Goal: Transaction & Acquisition: Purchase product/service

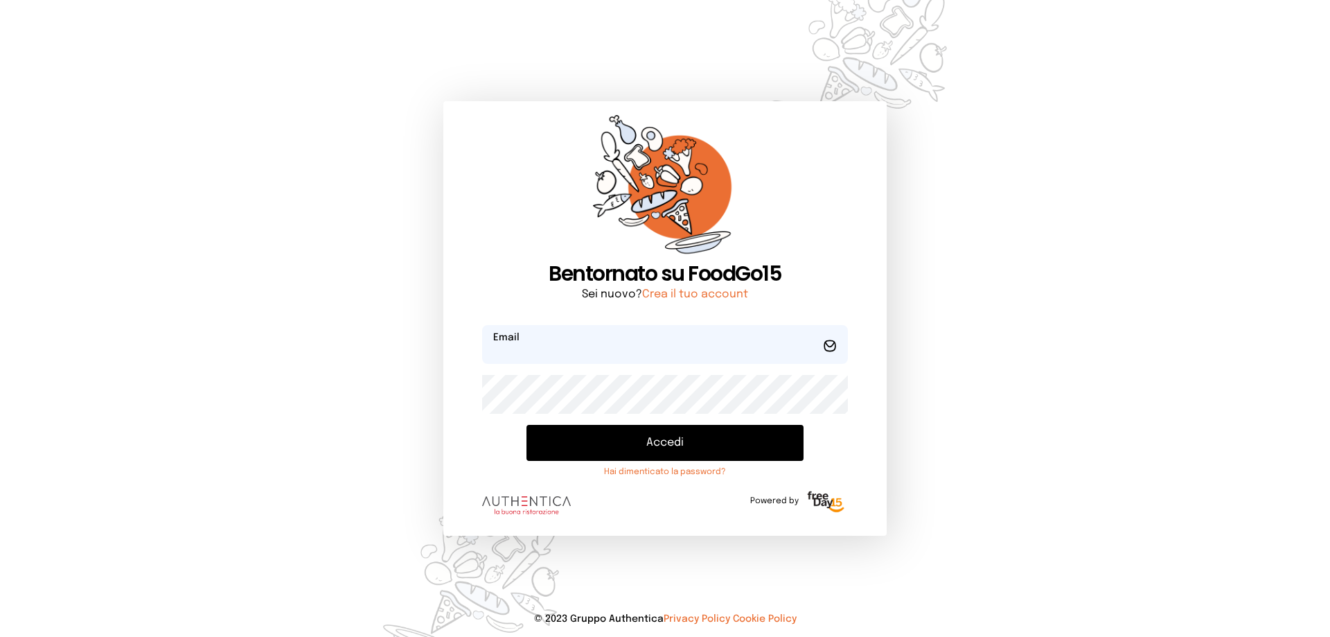
type input "**********"
click at [670, 458] on button "Accedi" at bounding box center [664, 443] width 277 height 36
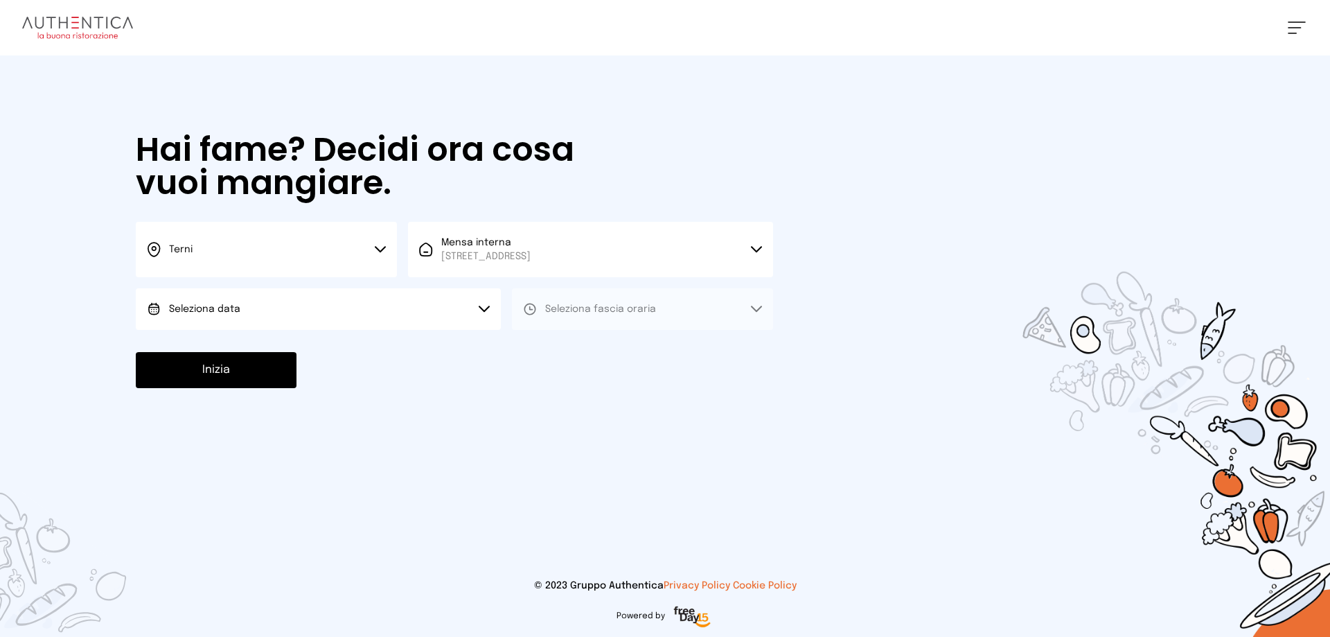
click at [242, 304] on button "Seleziona data" at bounding box center [318, 309] width 365 height 42
click at [247, 346] on li "[DATE], [DATE]" at bounding box center [318, 348] width 365 height 36
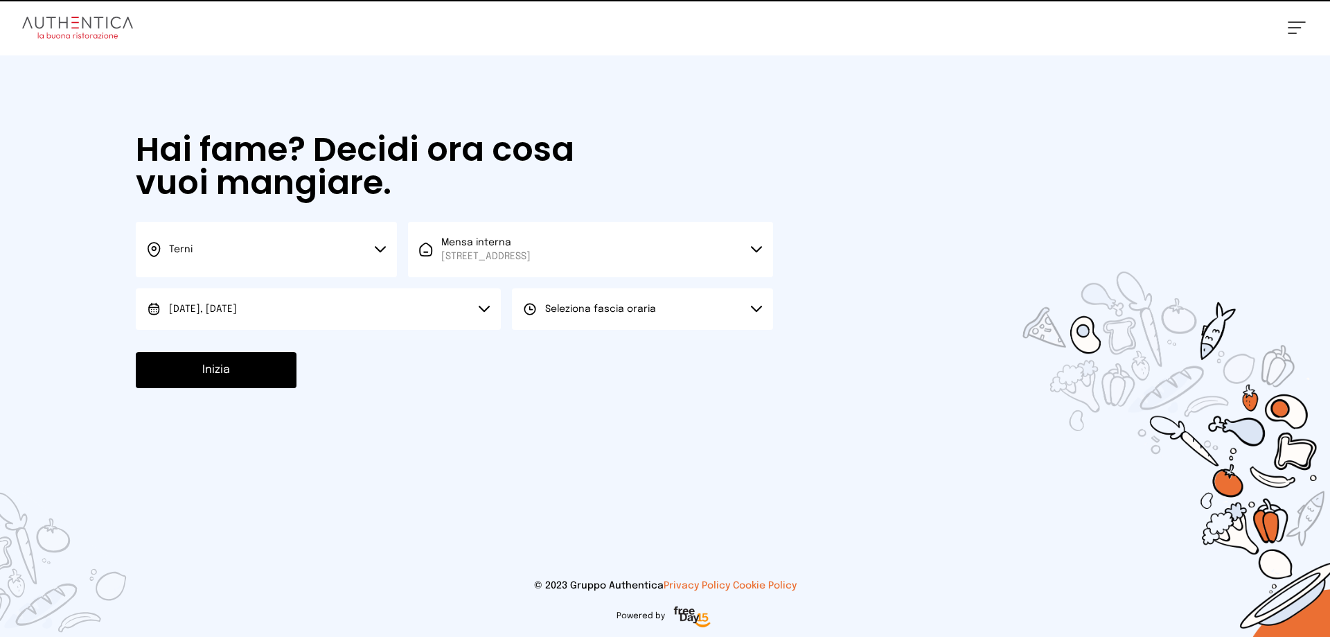
click at [581, 305] on span "Seleziona fascia oraria" at bounding box center [600, 309] width 111 height 10
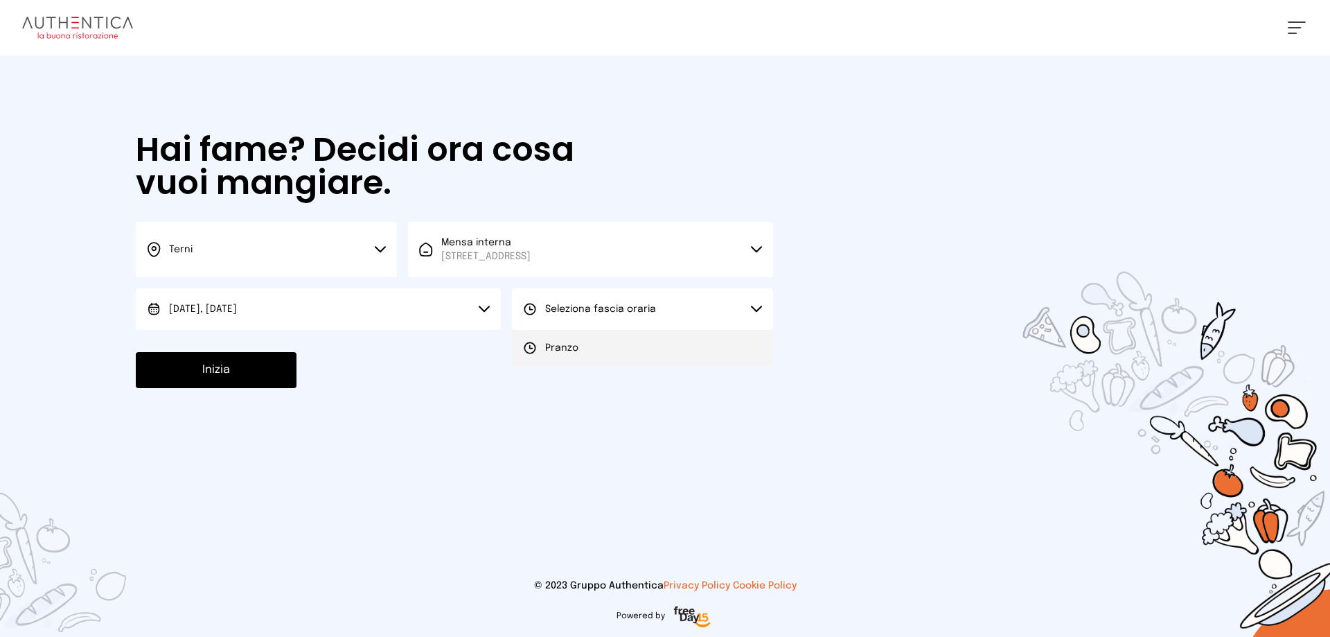
click at [584, 351] on li "Pranzo" at bounding box center [642, 348] width 261 height 36
click at [233, 375] on button "Inizia" at bounding box center [216, 370] width 161 height 36
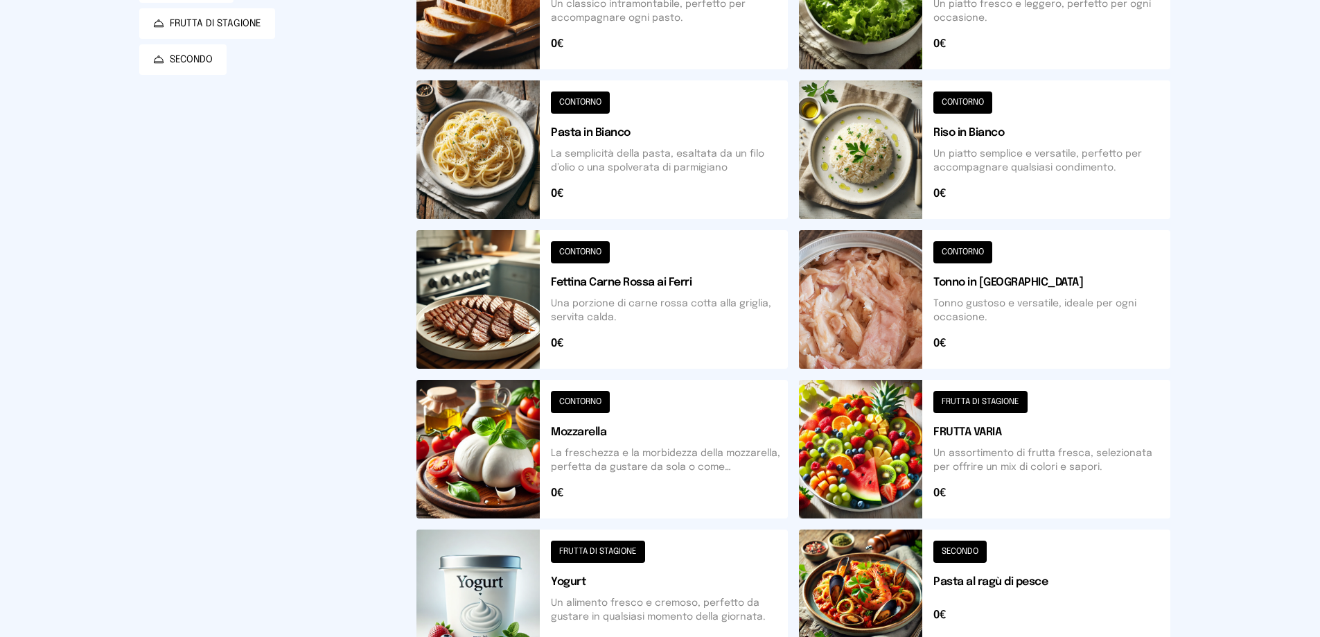
scroll to position [483, 0]
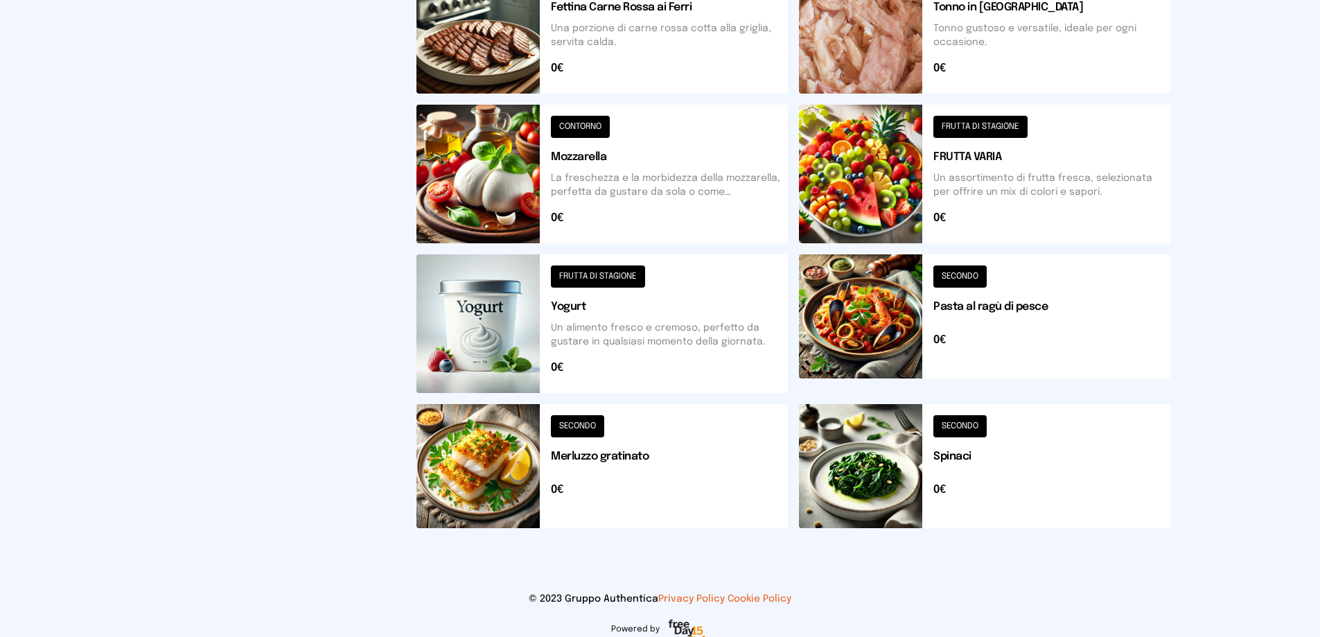
click at [864, 468] on button at bounding box center [984, 466] width 371 height 124
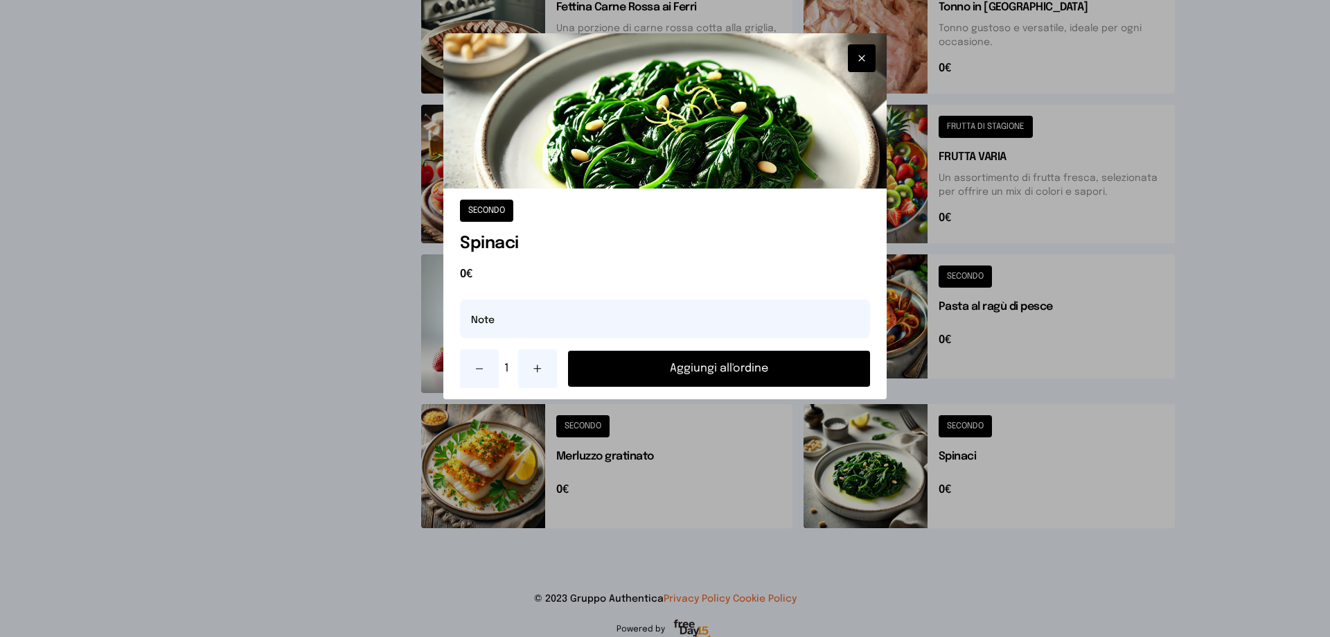
click at [729, 367] on button "Aggiungi all'ordine" at bounding box center [719, 369] width 302 height 36
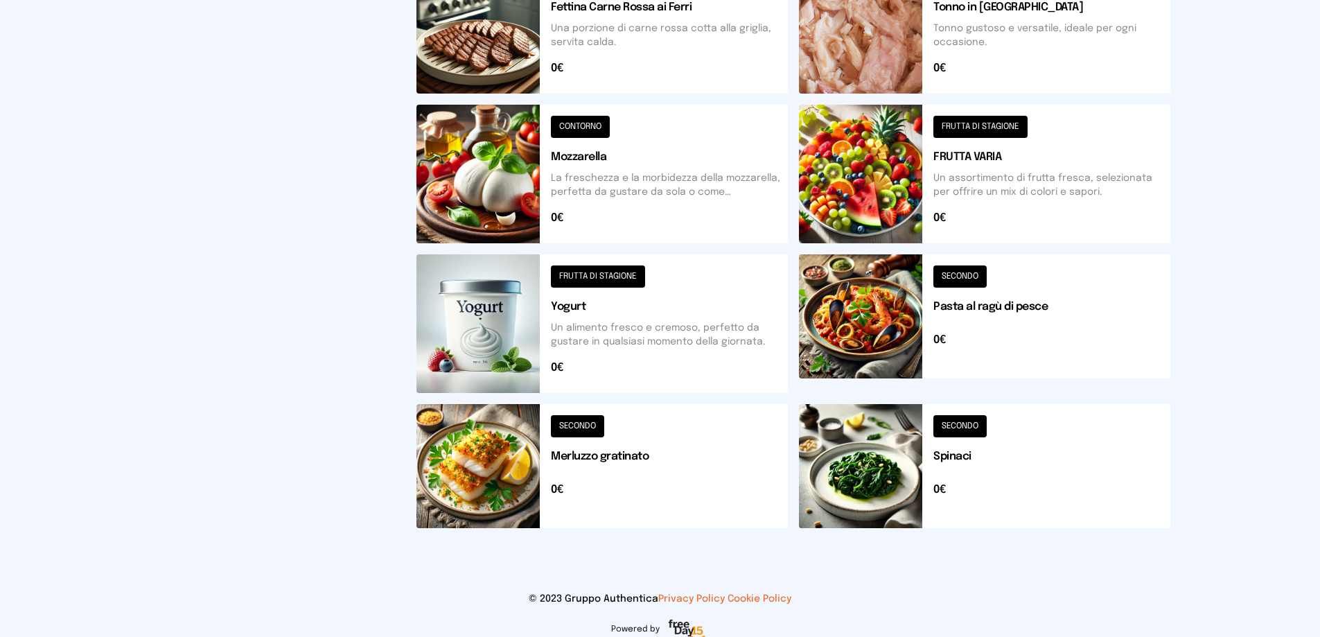
click at [504, 468] on button at bounding box center [601, 466] width 371 height 124
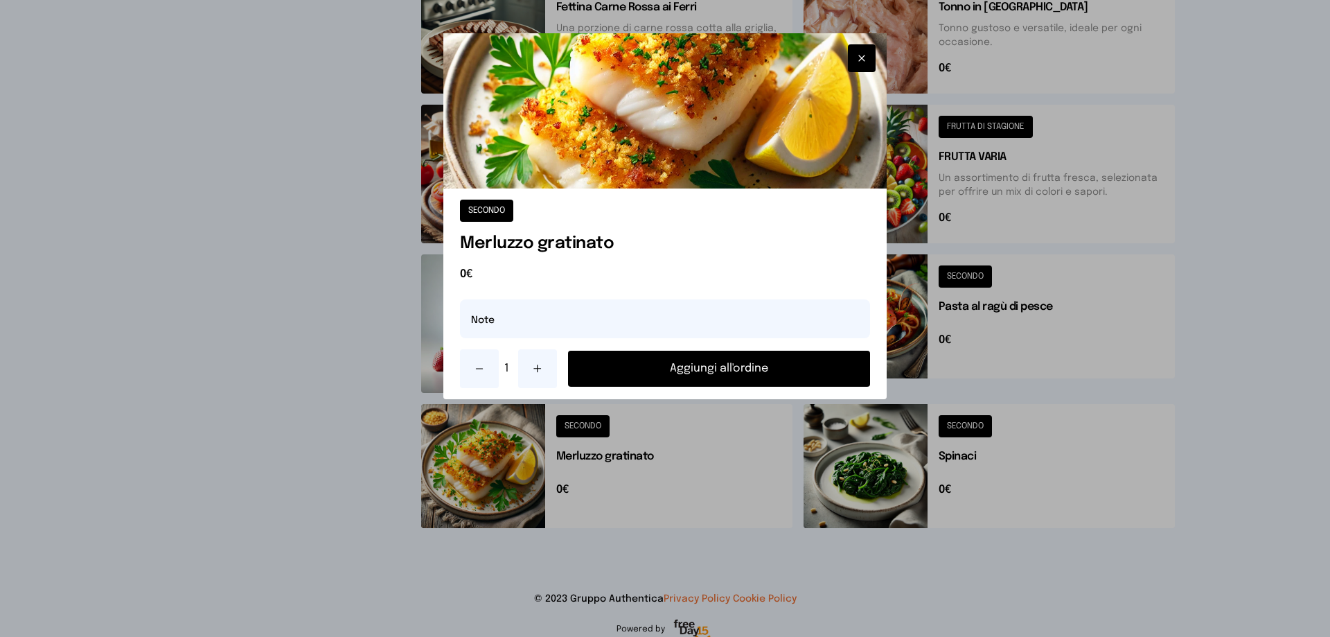
click at [756, 370] on button "Aggiungi all'ordine" at bounding box center [719, 369] width 302 height 36
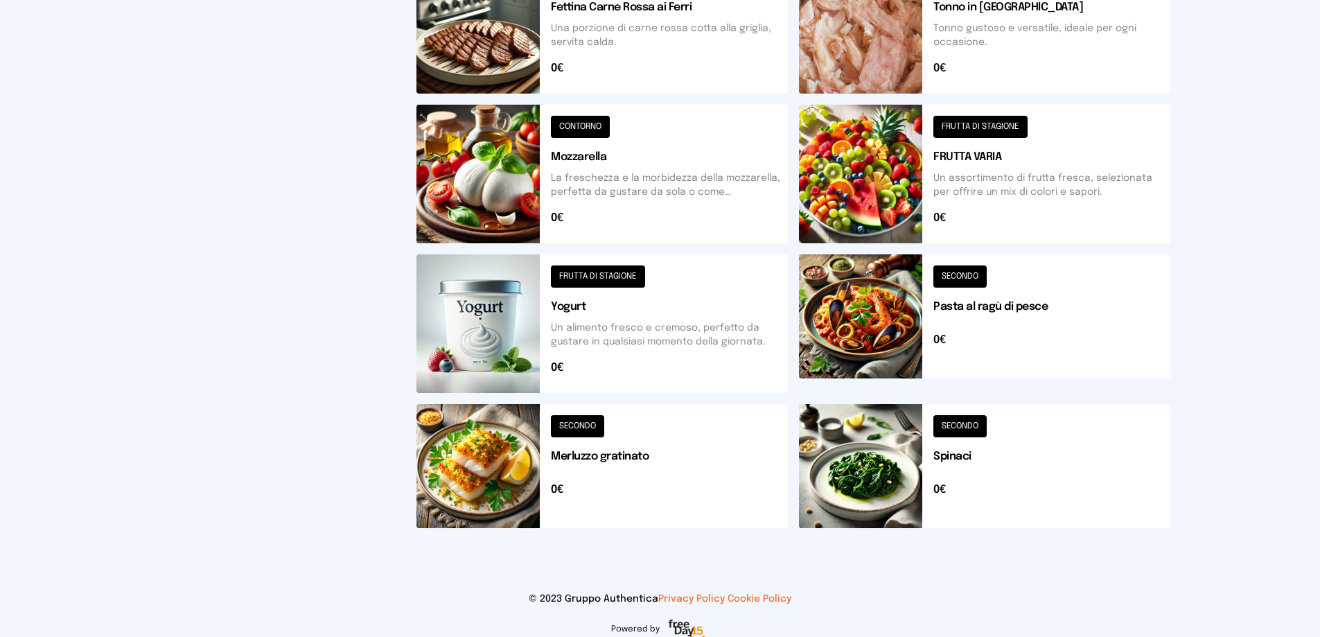
click at [865, 204] on button at bounding box center [984, 174] width 371 height 139
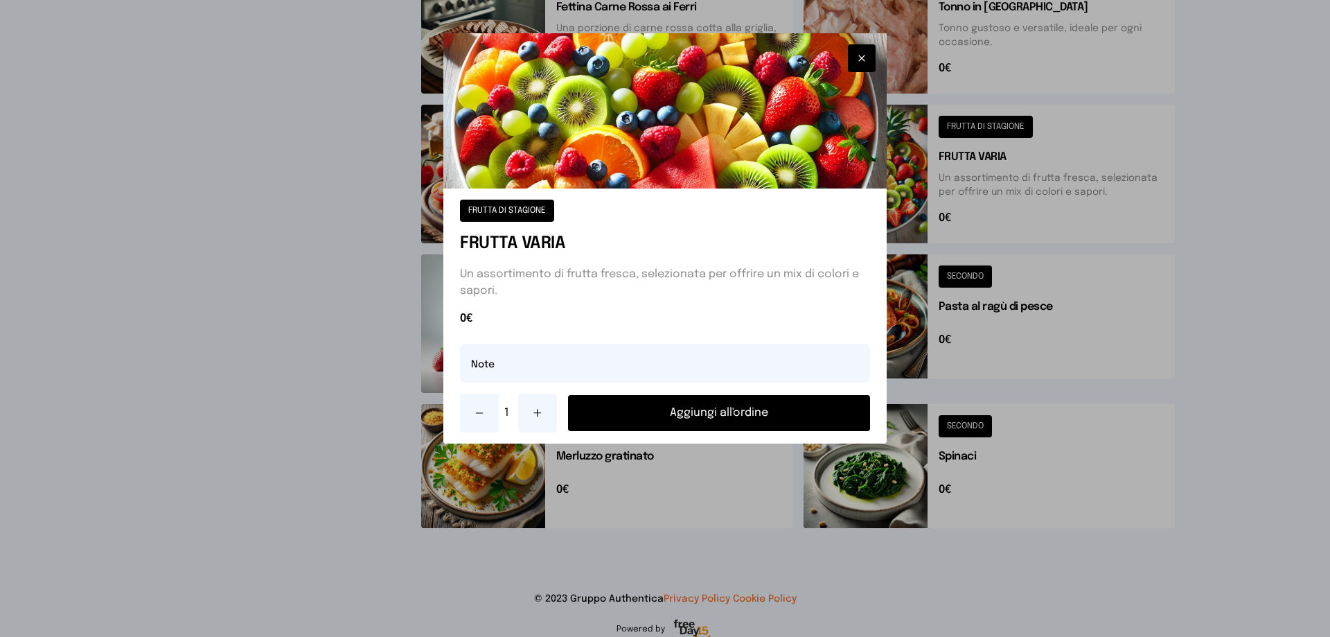
click at [538, 412] on icon at bounding box center [538, 412] width 0 height 7
click at [511, 368] on input "text" at bounding box center [665, 363] width 410 height 39
type input "**********"
click at [780, 409] on button "Aggiungi all'ordine" at bounding box center [719, 413] width 302 height 36
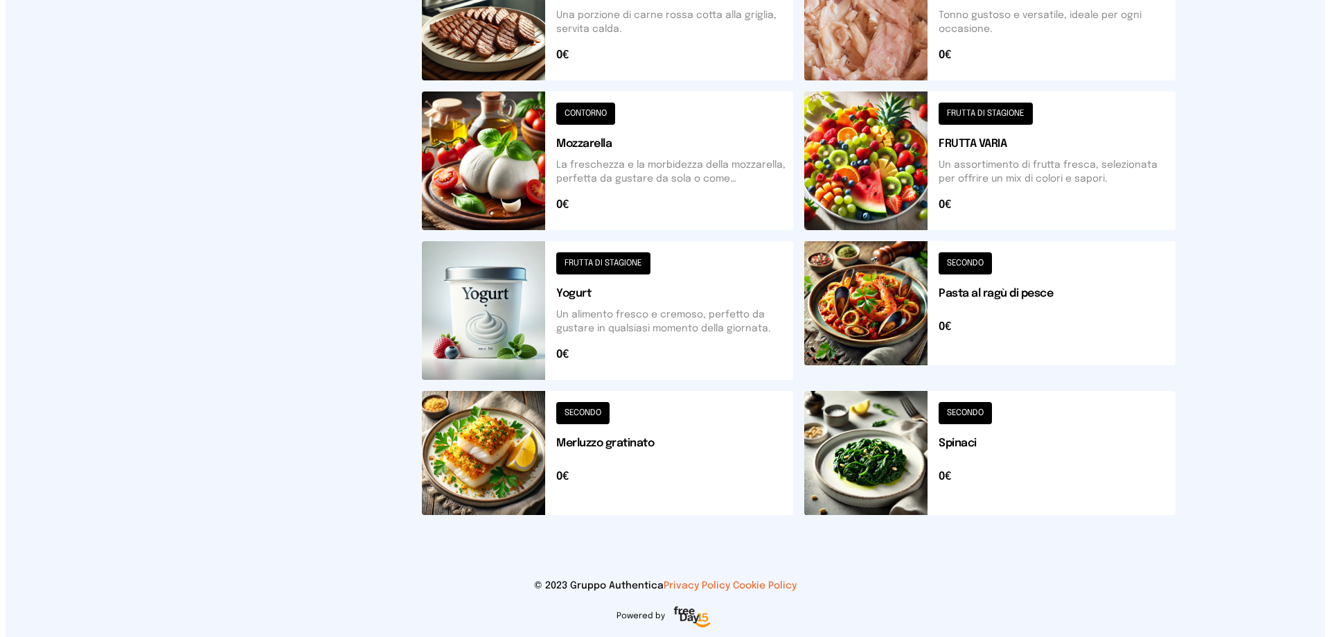
scroll to position [0, 0]
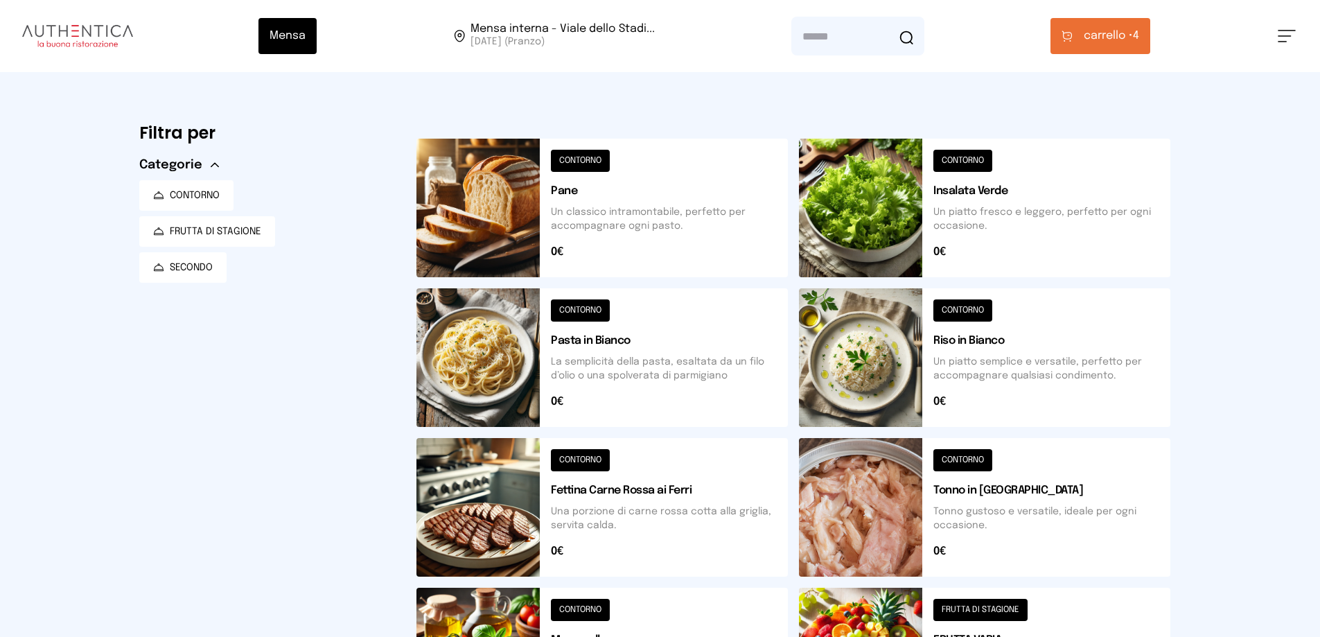
click at [1104, 39] on span "carrello •" at bounding box center [1107, 36] width 49 height 17
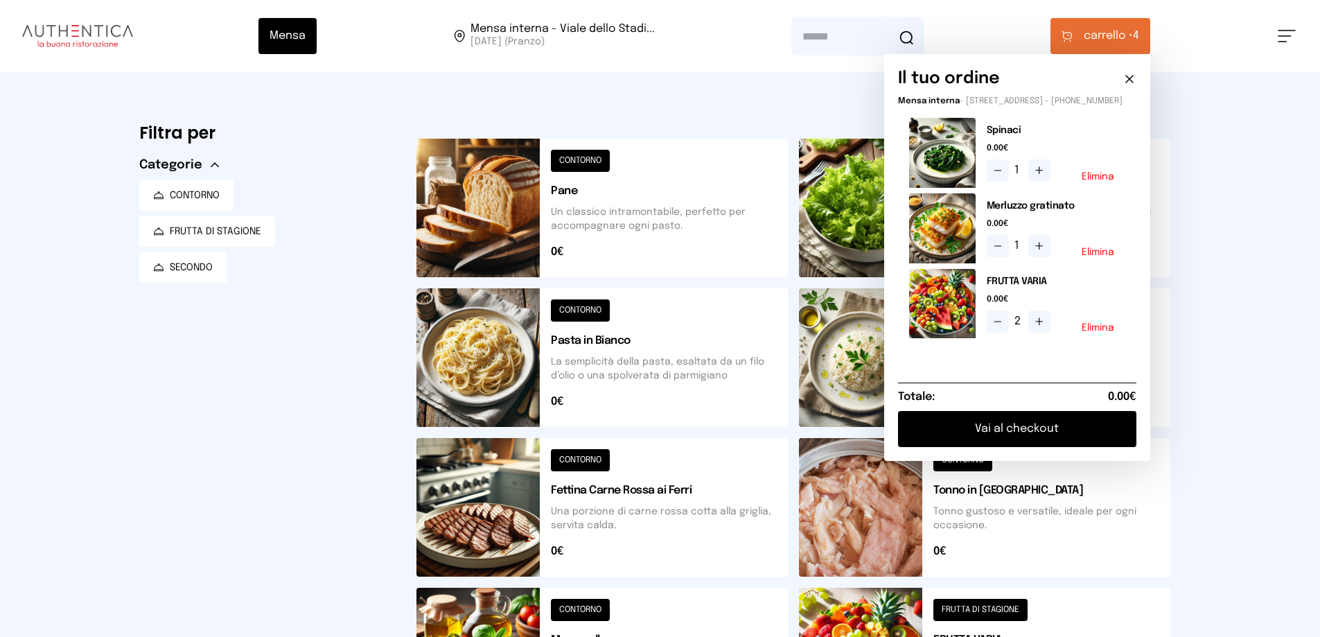
click at [1021, 443] on button "Vai al checkout" at bounding box center [1017, 429] width 238 height 36
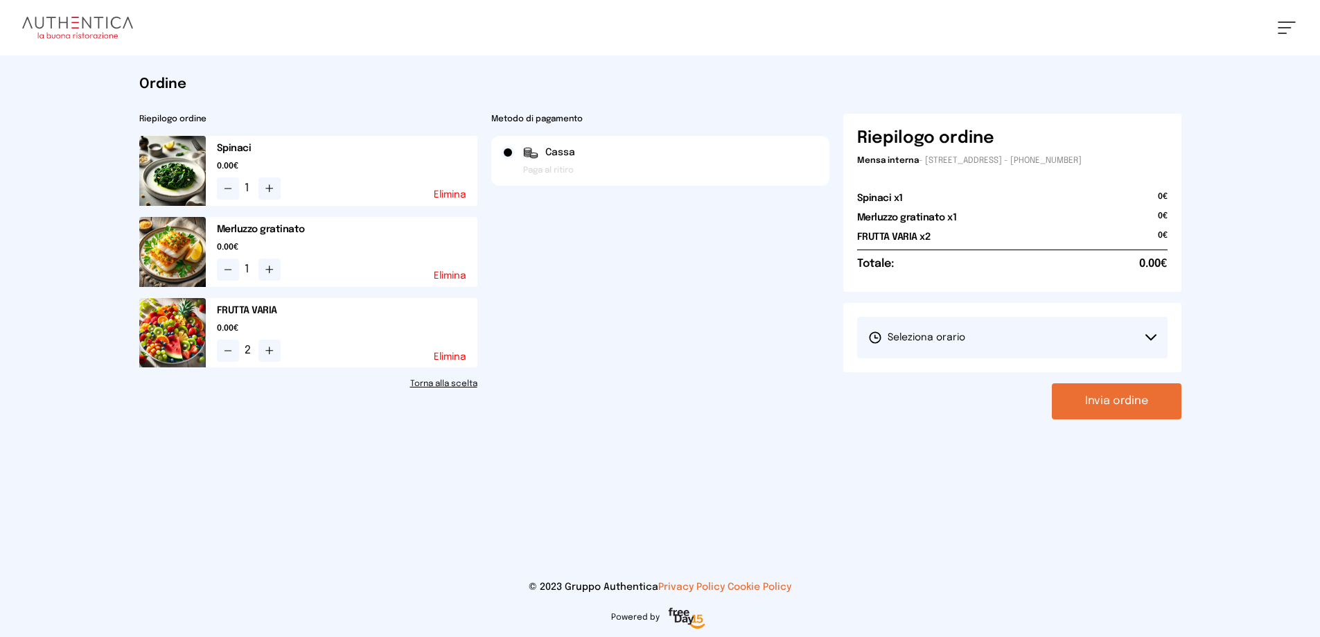
click at [989, 335] on button "Seleziona orario" at bounding box center [1012, 338] width 310 height 42
click at [986, 373] on li "1° Turno (13:00 - 15:00)" at bounding box center [1012, 376] width 310 height 36
click at [1104, 402] on button "Invia ordine" at bounding box center [1117, 401] width 130 height 36
